Goal: Information Seeking & Learning: Learn about a topic

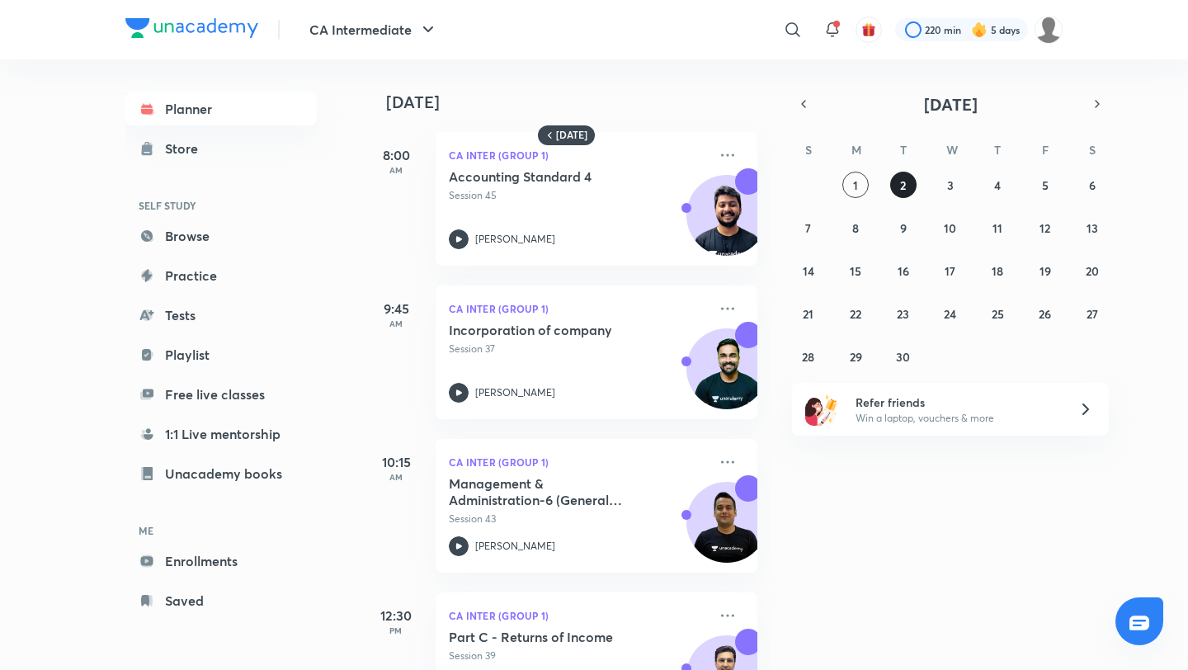
click at [902, 194] on button "2" at bounding box center [903, 185] width 26 height 26
click at [625, 200] on p "Session 45" at bounding box center [578, 195] width 259 height 15
click at [625, 200] on div "8:00 AM CA Inter (Group 1) Accounting Standard 4 Session 45 [PERSON_NAME]" at bounding box center [560, 188] width 394 height 153
